Goal: Find specific page/section: Find specific page/section

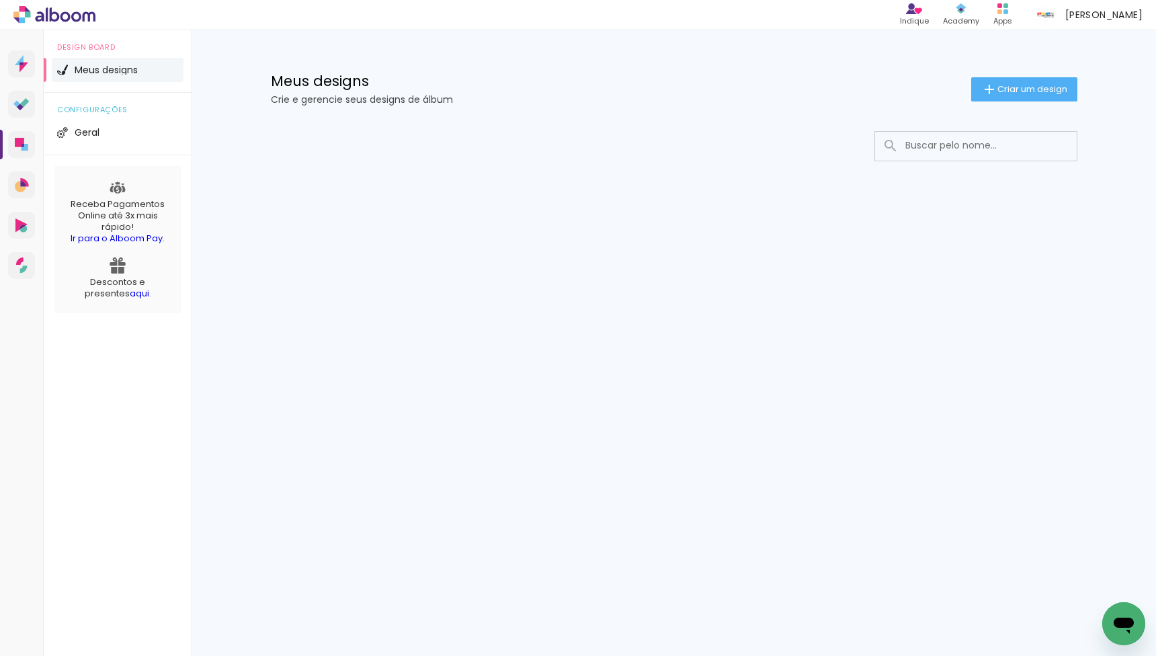
paste input "Casamento [PERSON_NAME] e [PERSON_NAME]"
type input "Casamento [PERSON_NAME] e [PERSON_NAME]"
click at [680, 568] on div "Prosite Website + Landing pages Proof Sistema de seleção e venda de fotos Desig…" at bounding box center [578, 343] width 1156 height 626
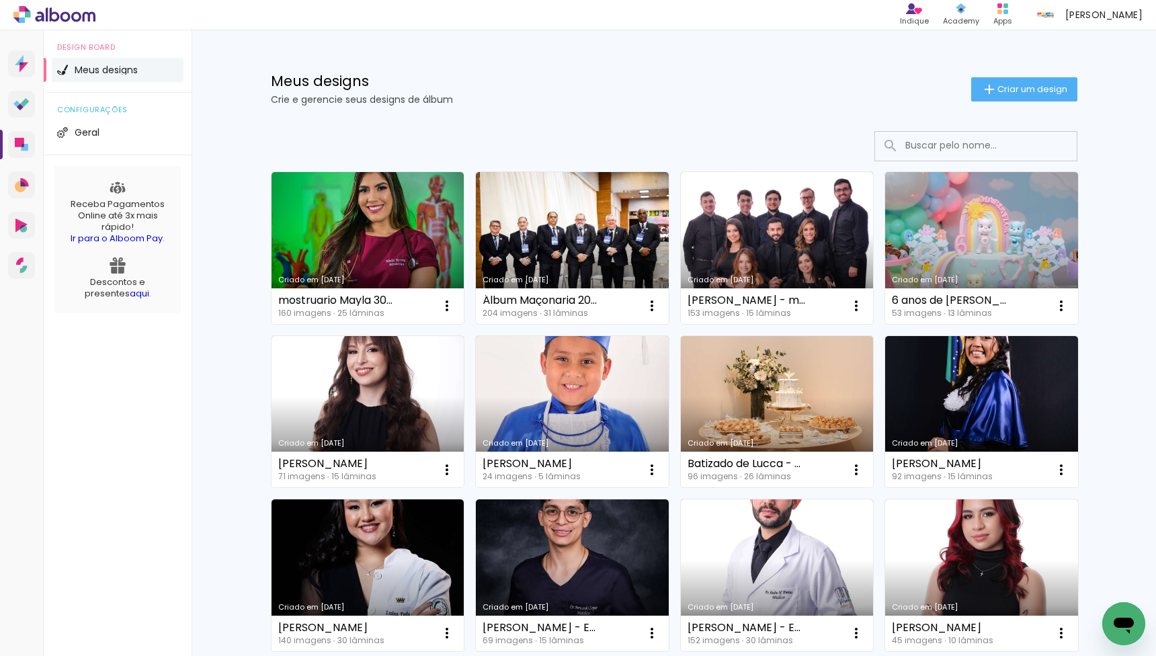
click at [937, 138] on input at bounding box center [994, 146] width 192 height 28
paste input "Casamento [PERSON_NAME] e [PERSON_NAME]"
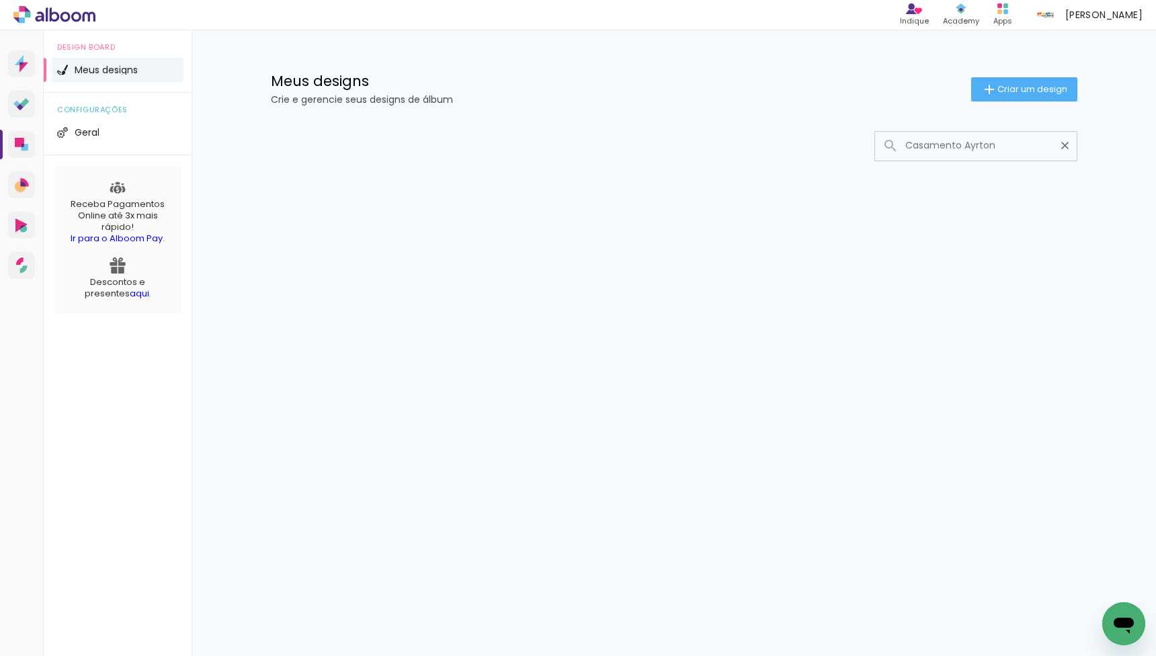
type input "Casamento Ayrton"
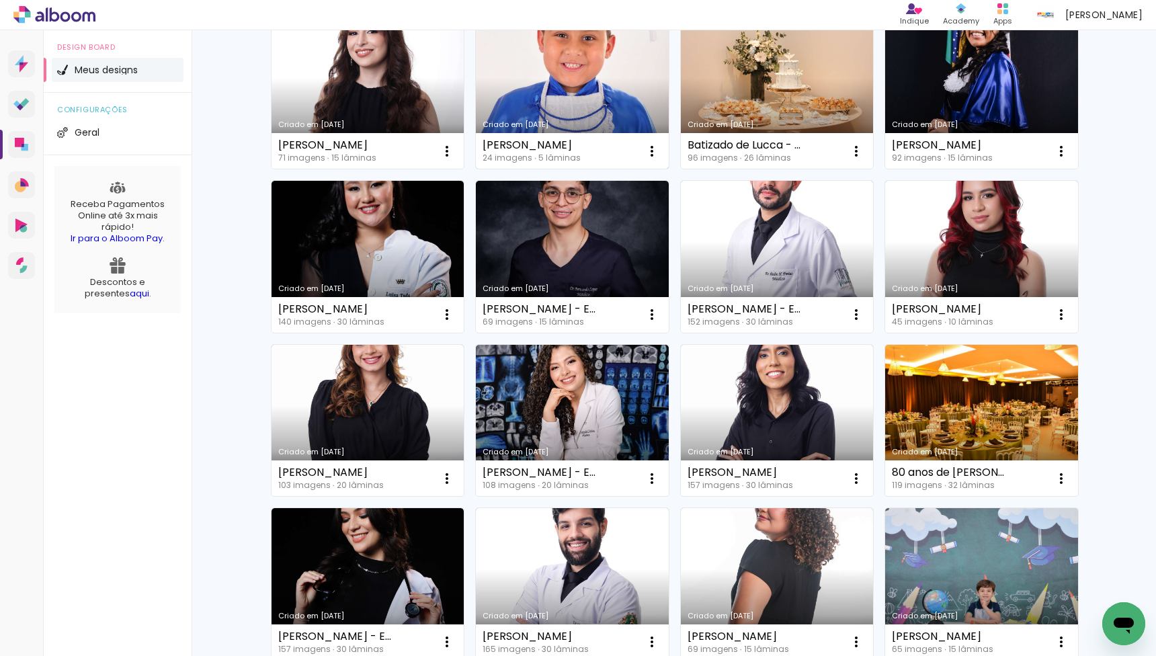
scroll to position [802, 0]
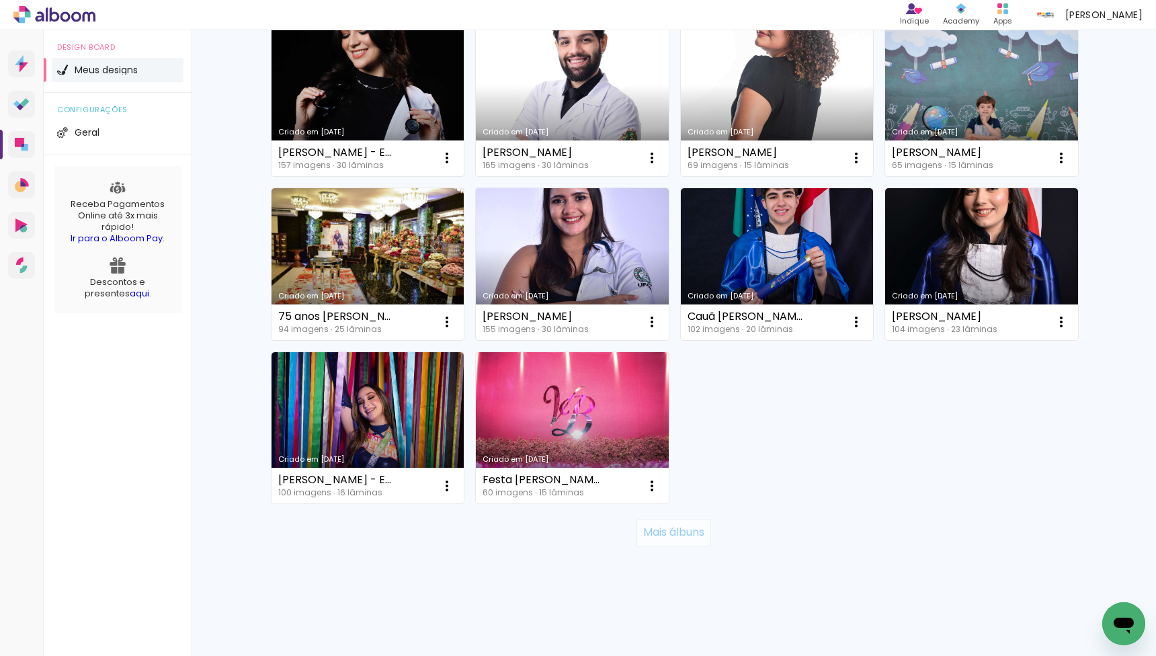
click at [0, 0] on slot "Mais álbuns" at bounding box center [0, 0] width 0 height 0
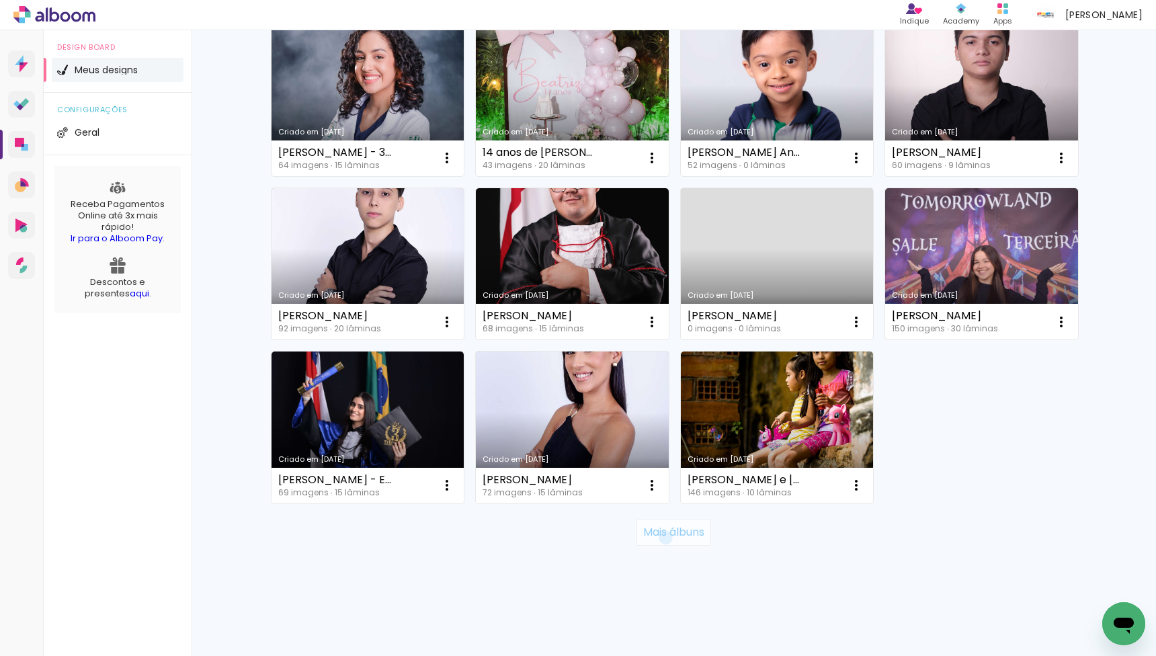
click at [0, 0] on slot "Mais álbuns" at bounding box center [0, 0] width 0 height 0
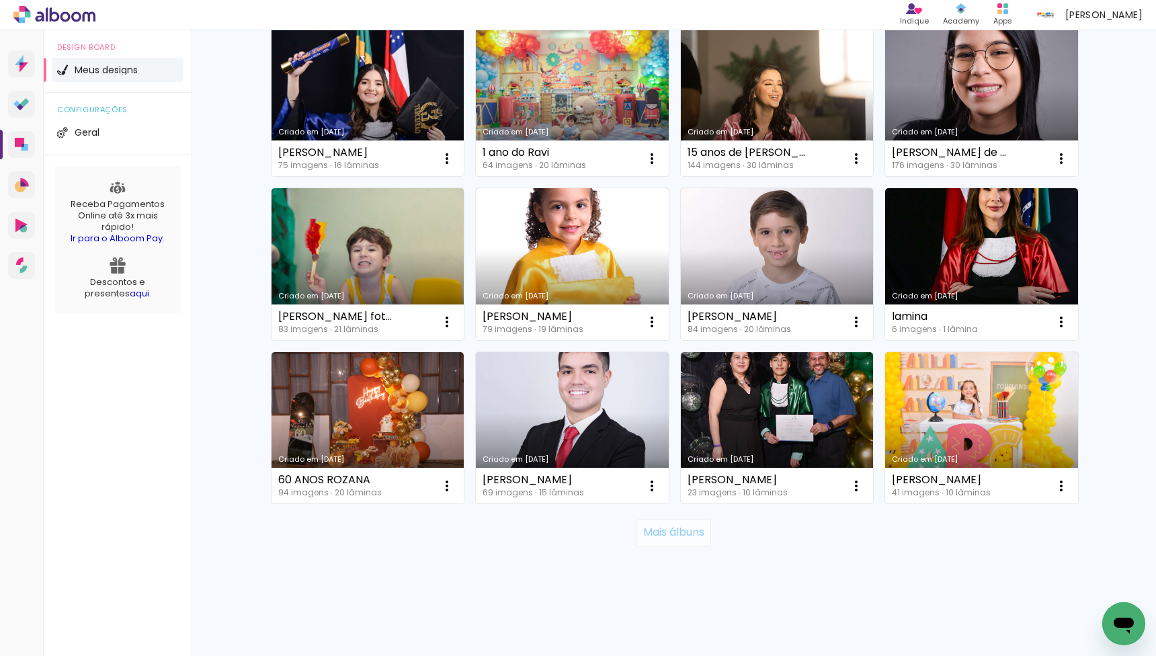
click at [0, 0] on slot "Mais álbuns" at bounding box center [0, 0] width 0 height 0
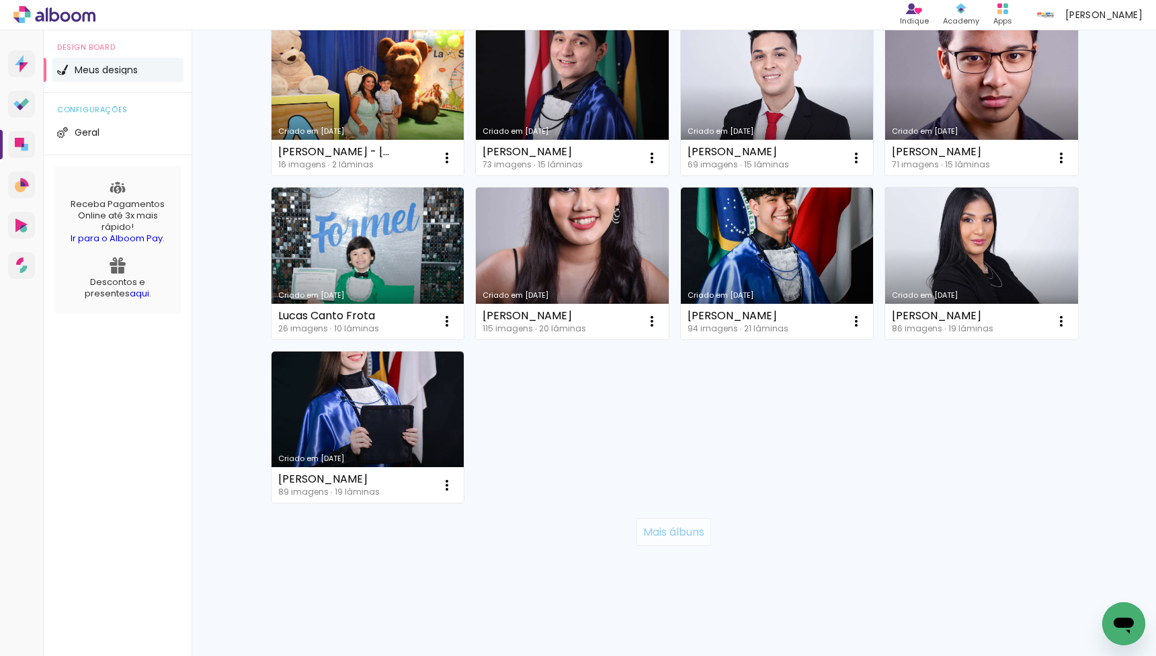
click at [0, 0] on slot "Mais álbuns" at bounding box center [0, 0] width 0 height 0
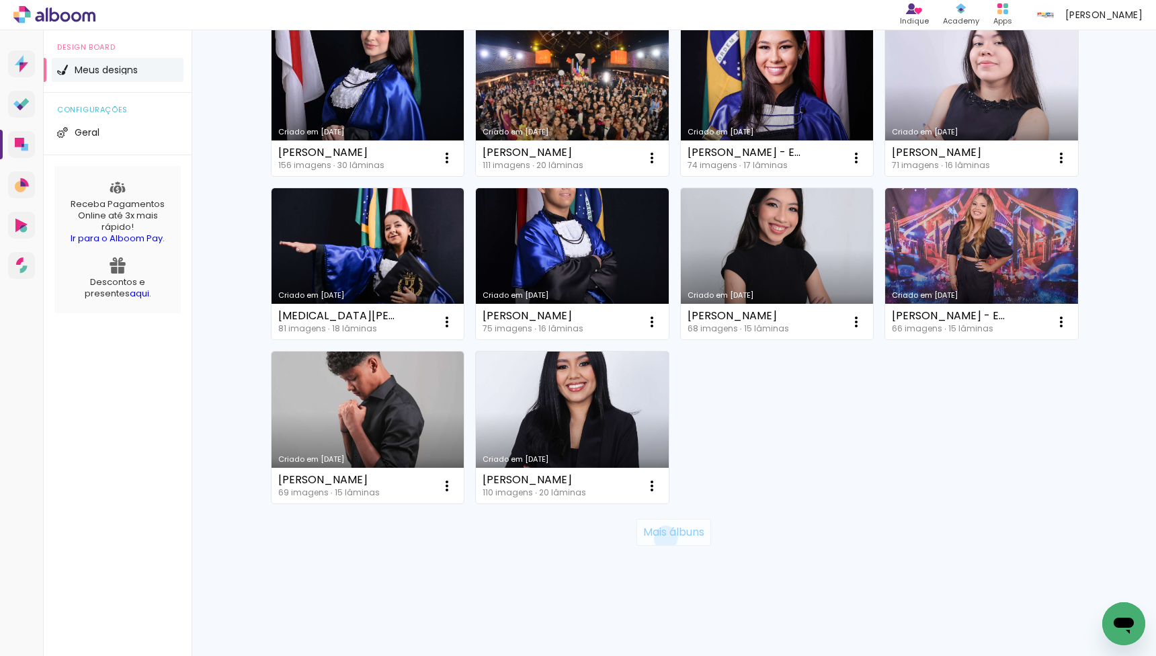
click at [0, 0] on slot "Mais álbuns" at bounding box center [0, 0] width 0 height 0
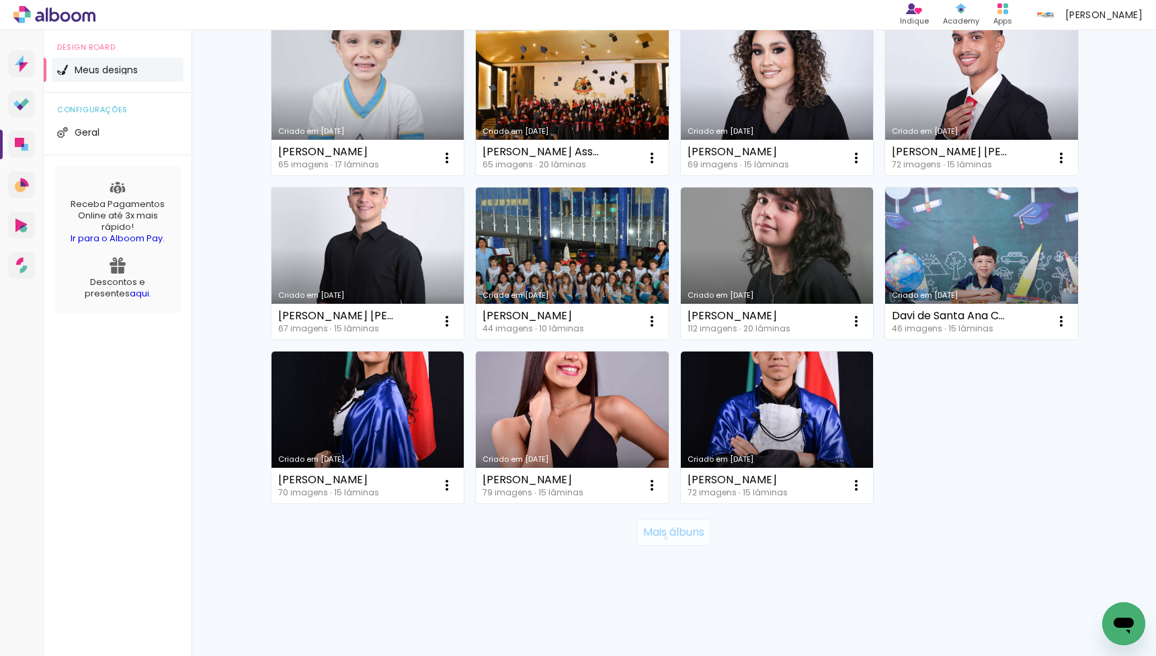
click at [0, 0] on slot "Mais álbuns" at bounding box center [0, 0] width 0 height 0
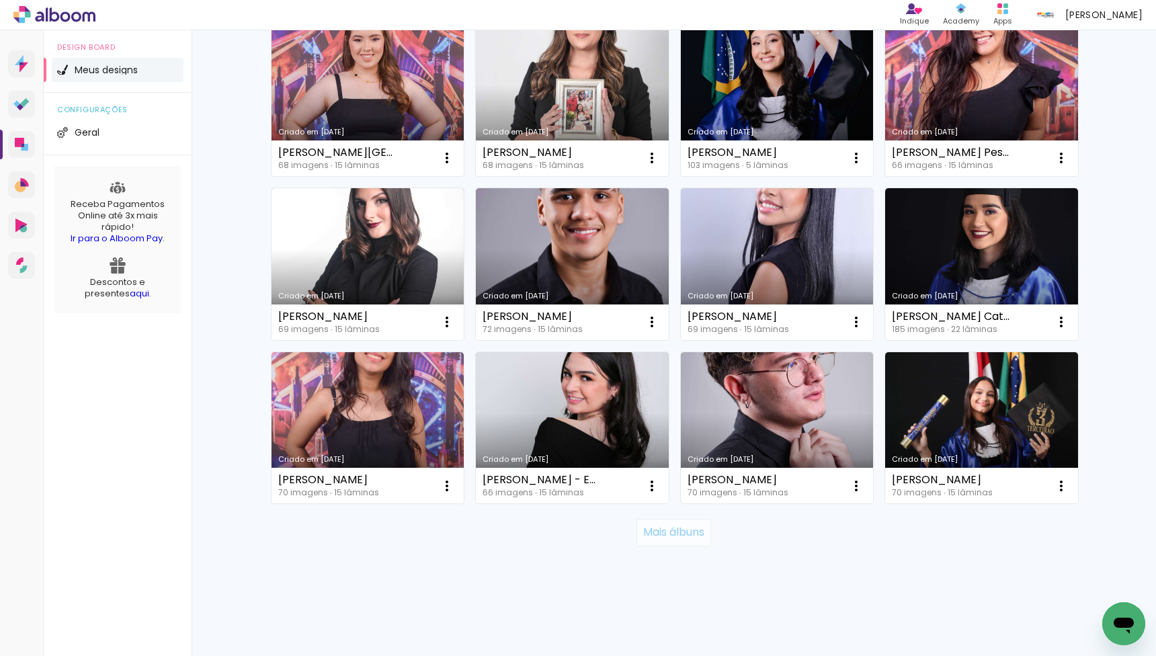
click at [0, 0] on slot "Mais álbuns" at bounding box center [0, 0] width 0 height 0
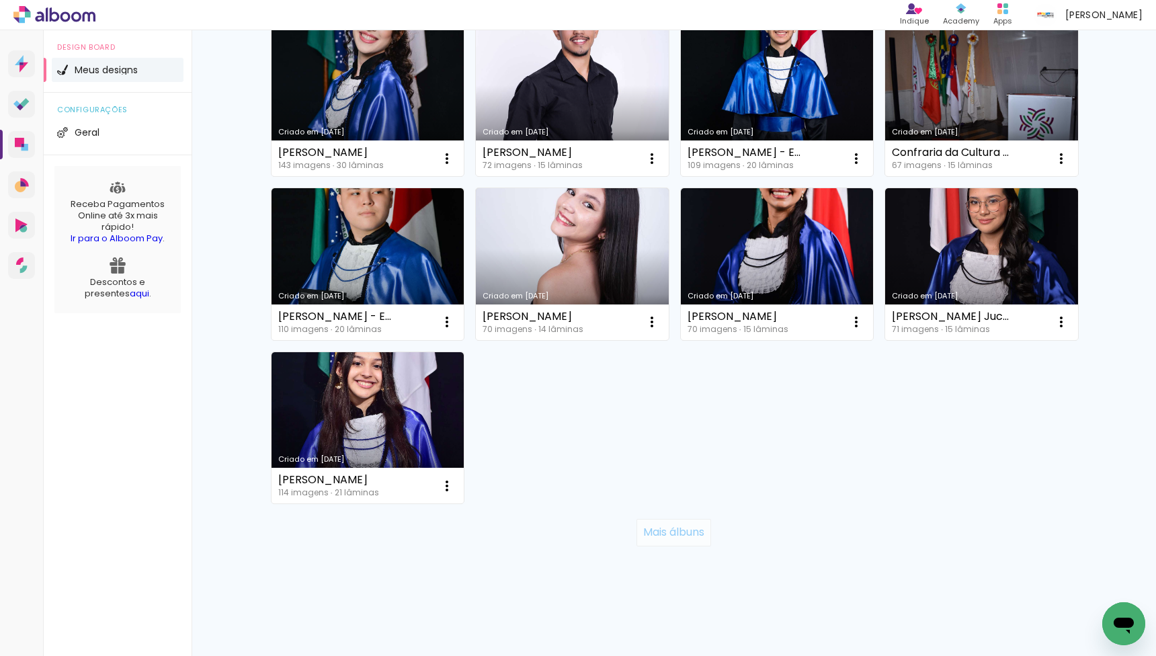
click at [0, 0] on slot "Mais álbuns" at bounding box center [0, 0] width 0 height 0
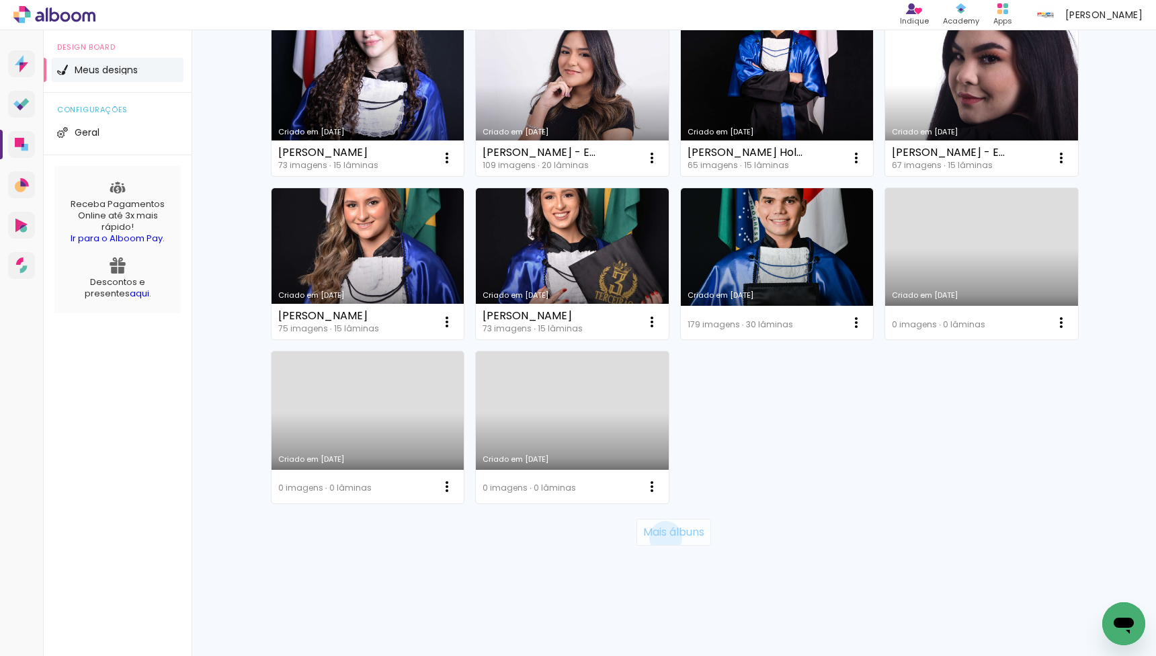
click at [0, 0] on slot "Mais álbuns" at bounding box center [0, 0] width 0 height 0
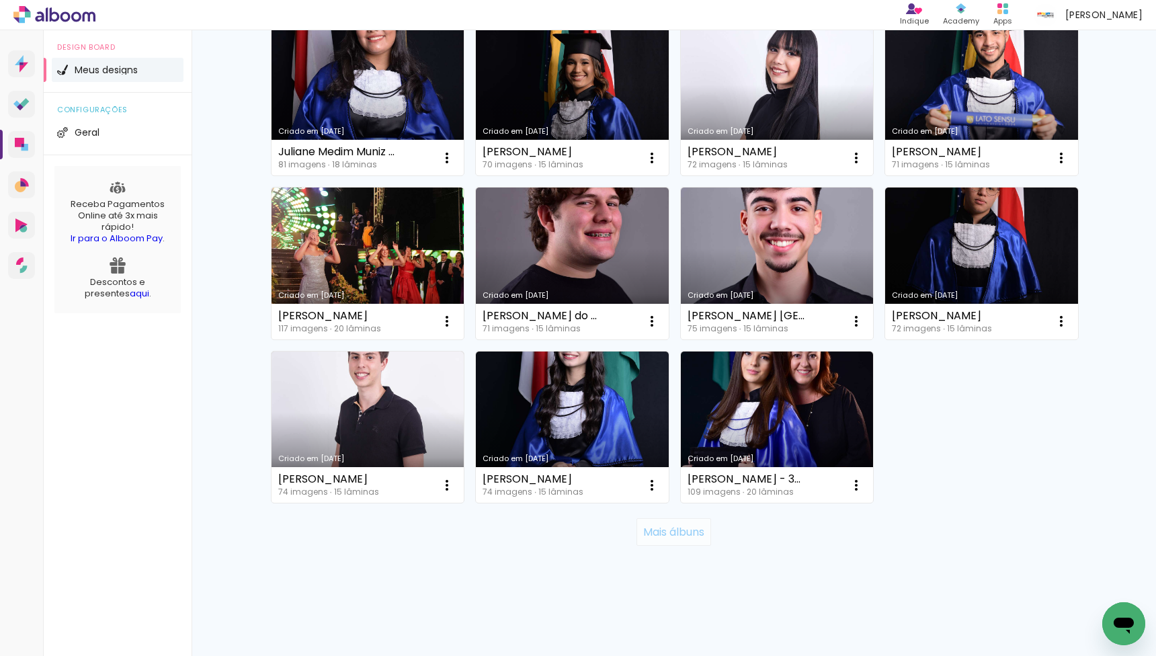
click at [0, 0] on slot "Mais álbuns" at bounding box center [0, 0] width 0 height 0
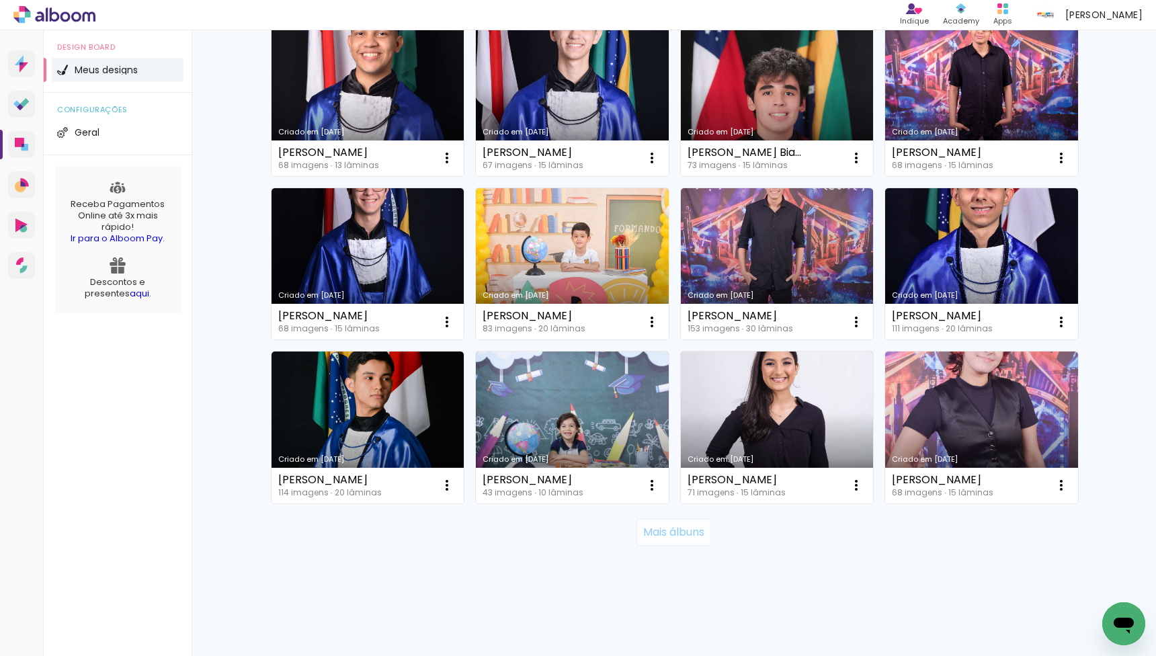
click at [0, 0] on slot "Mais álbuns" at bounding box center [0, 0] width 0 height 0
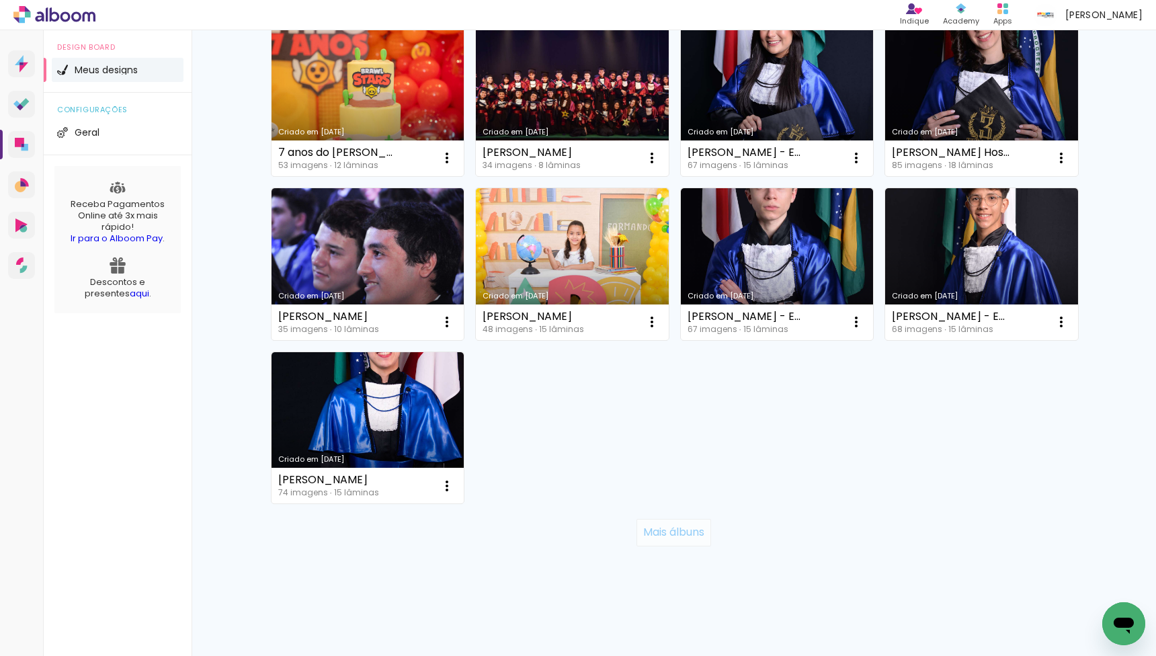
click at [0, 0] on slot "Mais álbuns" at bounding box center [0, 0] width 0 height 0
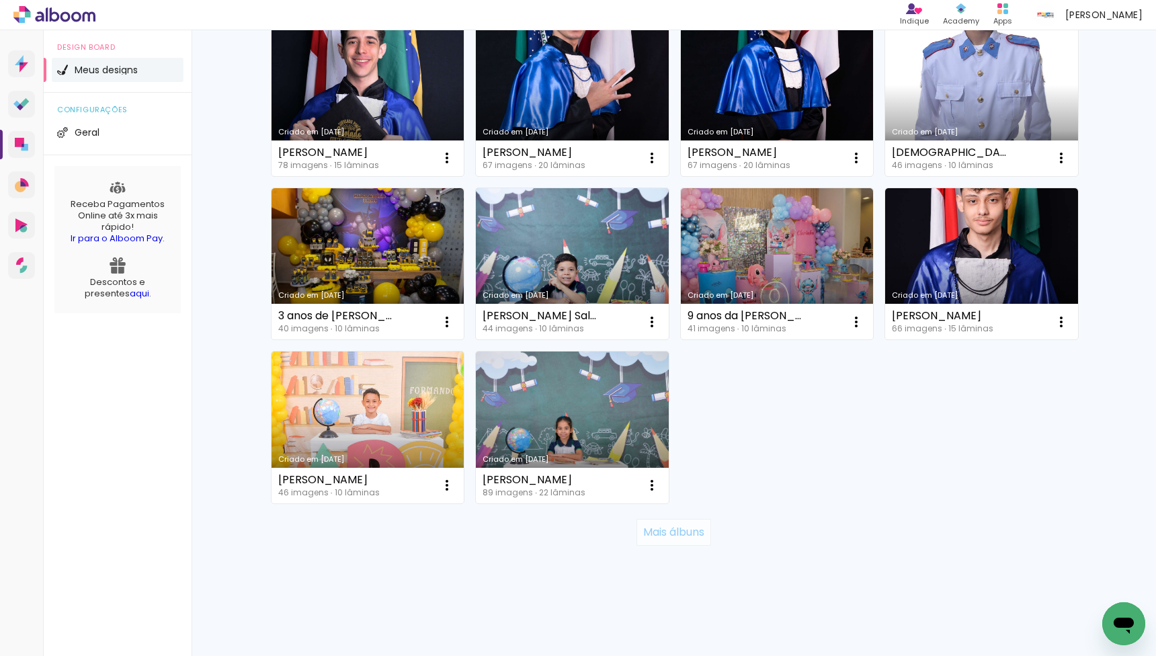
click at [0, 0] on slot "Mais álbuns" at bounding box center [0, 0] width 0 height 0
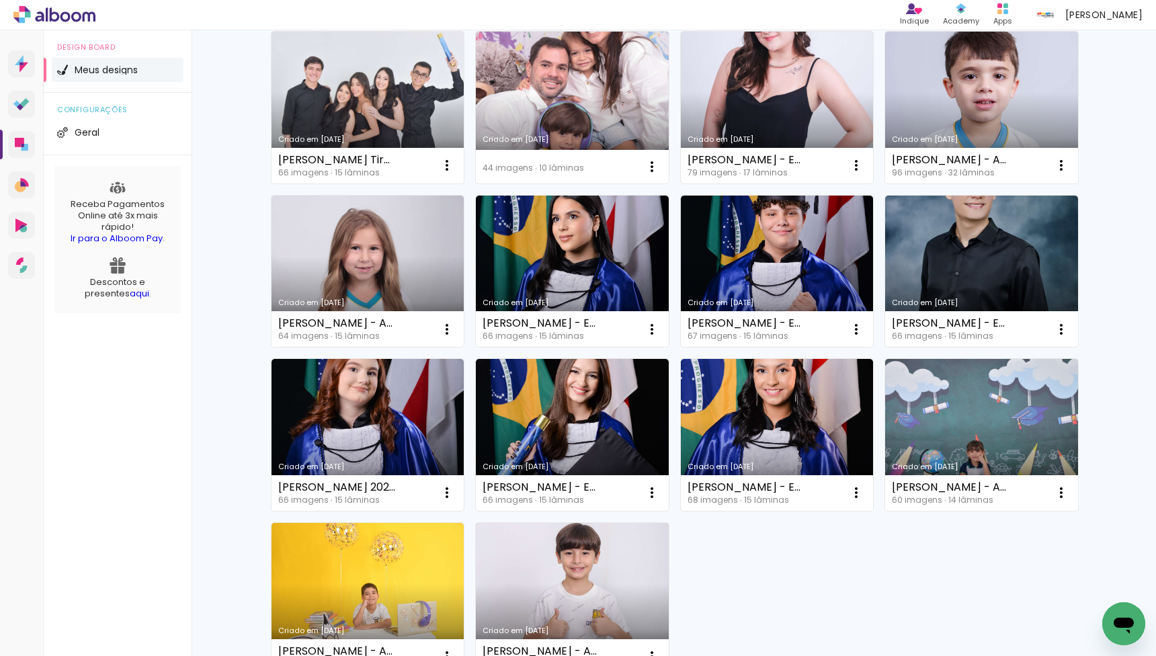
scroll to position [17172, 0]
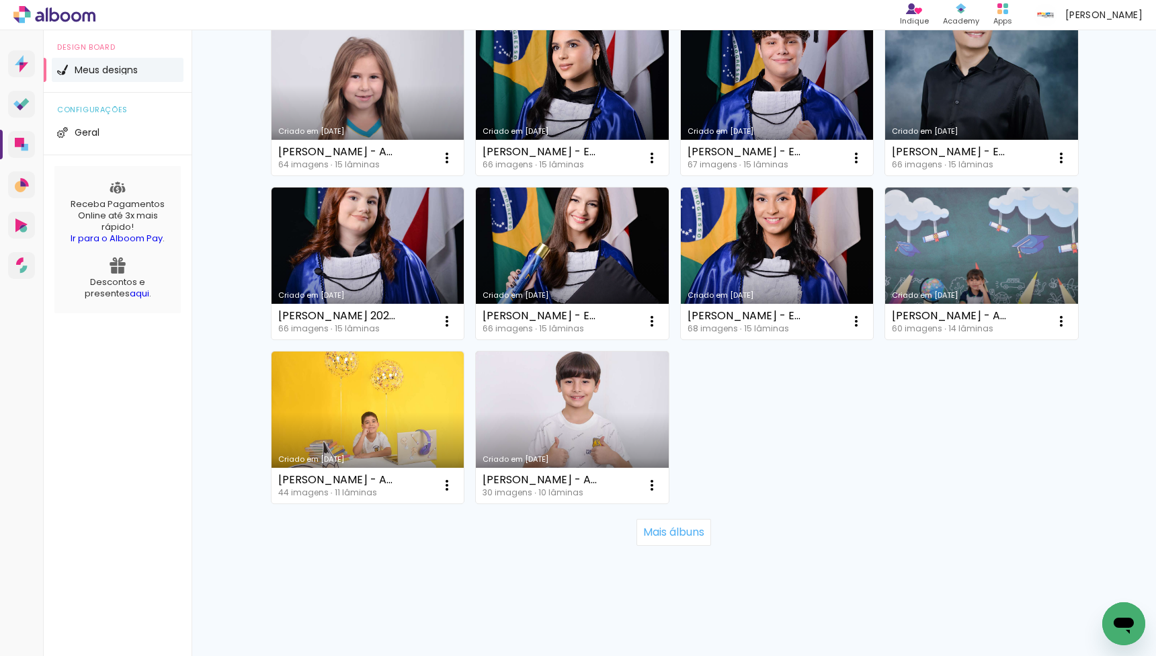
click at [675, 513] on div "Mais álbuns" at bounding box center [674, 532] width 806 height 59
click at [0, 0] on slot "Mais álbuns" at bounding box center [0, 0] width 0 height 0
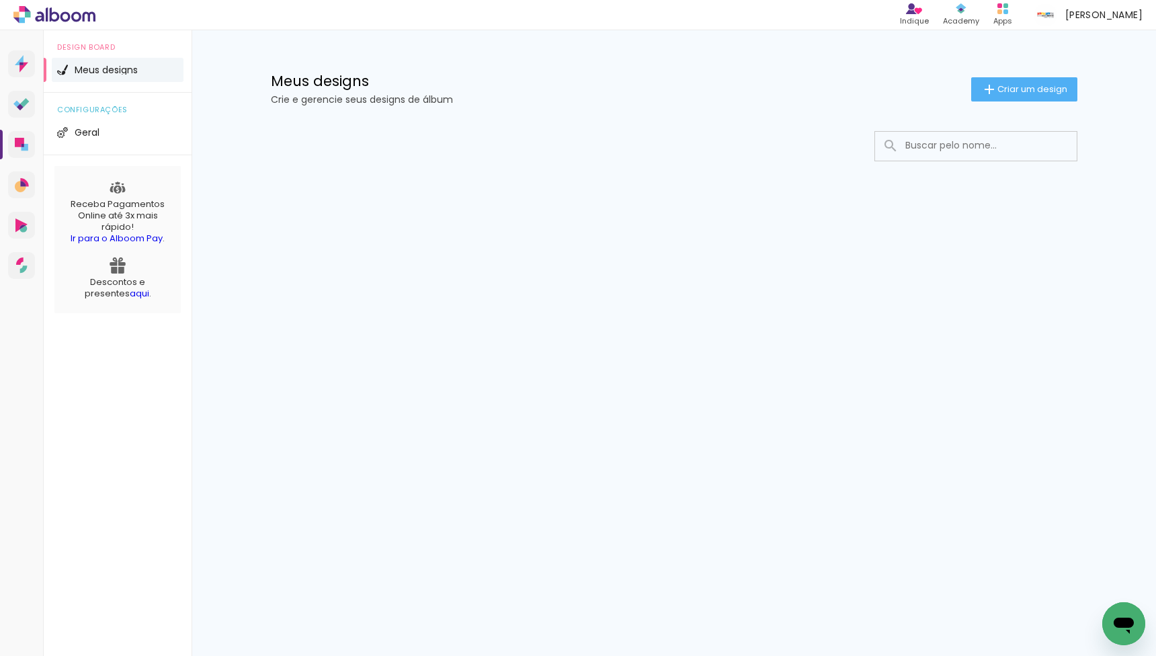
click at [947, 146] on input at bounding box center [994, 146] width 192 height 28
type input "Ayrton"
type paper-input "Ayrton"
